Goal: Find contact information: Find contact information

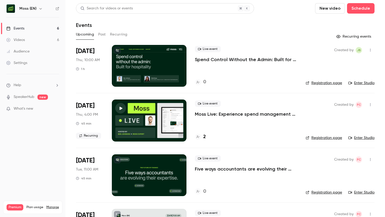
click at [35, 7] on h6 "Moss (EN)" at bounding box center [27, 8] width 17 height 5
click at [38, 8] on icon "button" at bounding box center [40, 9] width 4 height 4
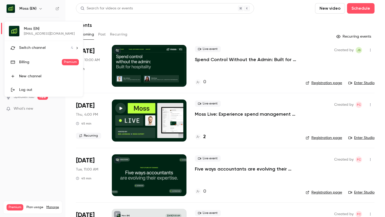
click at [43, 50] on span "Switch channel" at bounding box center [32, 47] width 26 height 5
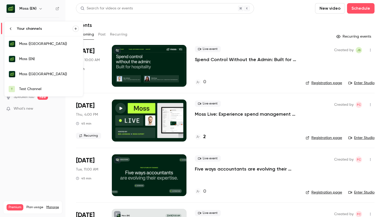
click at [35, 44] on div "Moss ([GEOGRAPHIC_DATA])" at bounding box center [49, 43] width 60 height 5
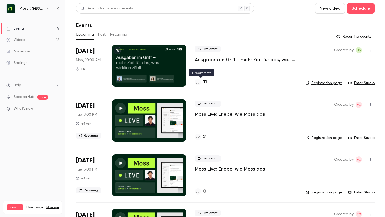
click at [203, 84] on h4 "11" at bounding box center [205, 82] width 4 height 7
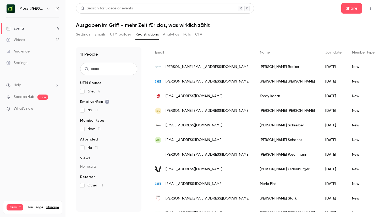
scroll to position [46, 0]
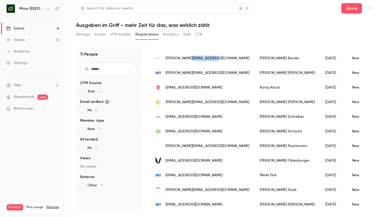
copy span "[DOMAIN_NAME]"
drag, startPoint x: 216, startPoint y: 57, endPoint x: 189, endPoint y: 59, distance: 27.8
click at [189, 59] on div "[PERSON_NAME][EMAIL_ADDRESS][DOMAIN_NAME]" at bounding box center [202, 58] width 105 height 15
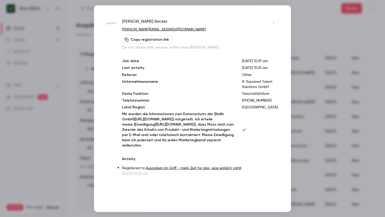
click at [317, 28] on div at bounding box center [192, 108] width 385 height 217
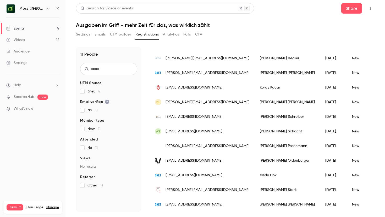
click at [195, 86] on span "[EMAIL_ADDRESS][DOMAIN_NAME]" at bounding box center [193, 87] width 57 height 5
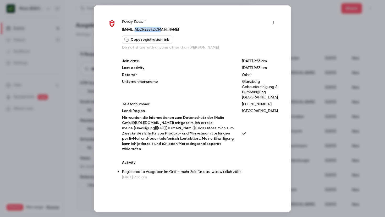
copy link "[DOMAIN_NAME]"
drag, startPoint x: 165, startPoint y: 29, endPoint x: 136, endPoint y: 29, distance: 29.0
click at [136, 29] on p "[EMAIL_ADDRESS][DOMAIN_NAME]" at bounding box center [200, 29] width 156 height 5
click at [308, 40] on div at bounding box center [192, 108] width 385 height 217
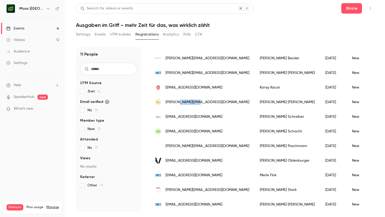
copy span "[DOMAIN_NAME]"
drag, startPoint x: 209, startPoint y: 105, endPoint x: 179, endPoint y: 104, distance: 29.4
click at [179, 104] on div "SL [PERSON_NAME][EMAIL_ADDRESS][DOMAIN_NAME]" at bounding box center [202, 102] width 105 height 15
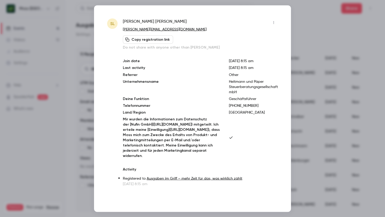
click at [302, 39] on div at bounding box center [192, 108] width 385 height 217
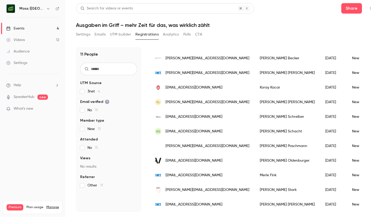
click at [193, 122] on div "[EMAIL_ADDRESS][DOMAIN_NAME]" at bounding box center [202, 117] width 105 height 15
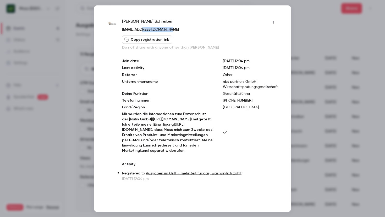
copy link "[DOMAIN_NAME]"
drag, startPoint x: 181, startPoint y: 29, endPoint x: 140, endPoint y: 30, distance: 41.1
click at [140, 30] on p "[EMAIL_ADDRESS][DOMAIN_NAME]" at bounding box center [200, 29] width 156 height 5
click at [324, 56] on div at bounding box center [192, 108] width 385 height 217
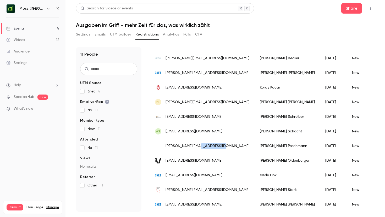
copy span "[DOMAIN_NAME]"
drag, startPoint x: 226, startPoint y: 146, endPoint x: 202, endPoint y: 146, distance: 24.3
click at [202, 146] on div "[PERSON_NAME][EMAIL_ADDRESS][DOMAIN_NAME]" at bounding box center [202, 146] width 105 height 15
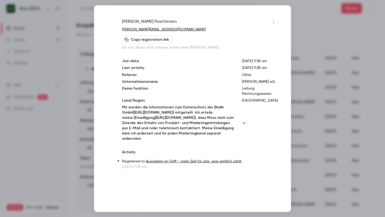
click at [309, 18] on div at bounding box center [192, 108] width 385 height 217
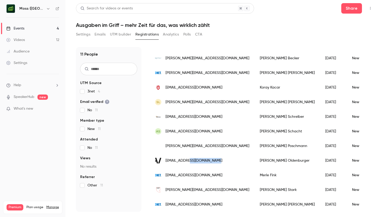
copy span "[DOMAIN_NAME]"
drag, startPoint x: 217, startPoint y: 162, endPoint x: 188, endPoint y: 162, distance: 28.8
click at [188, 162] on div "[EMAIL_ADDRESS][DOMAIN_NAME]" at bounding box center [202, 161] width 105 height 15
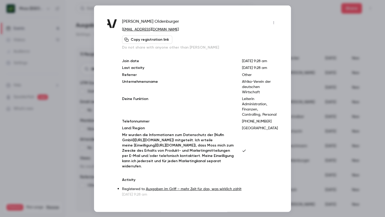
click at [305, 48] on div at bounding box center [192, 108] width 385 height 217
